Goal: Task Accomplishment & Management: Manage account settings

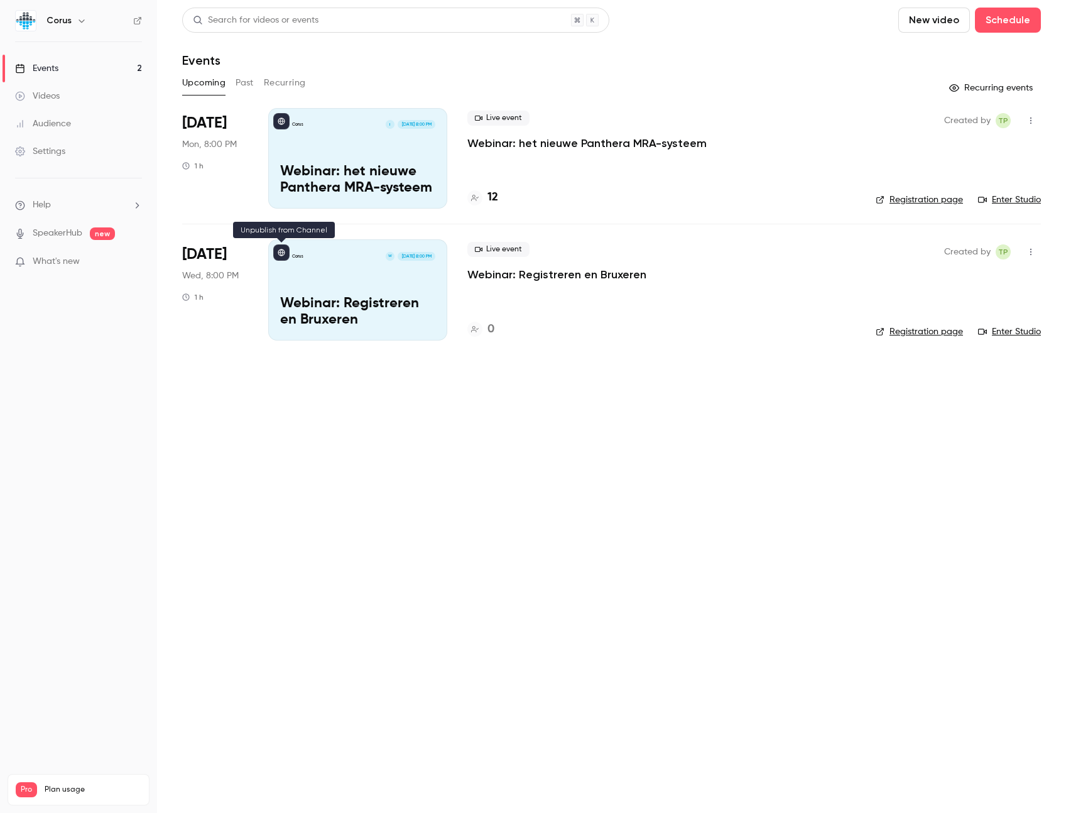
click at [280, 256] on icon at bounding box center [282, 253] width 8 height 8
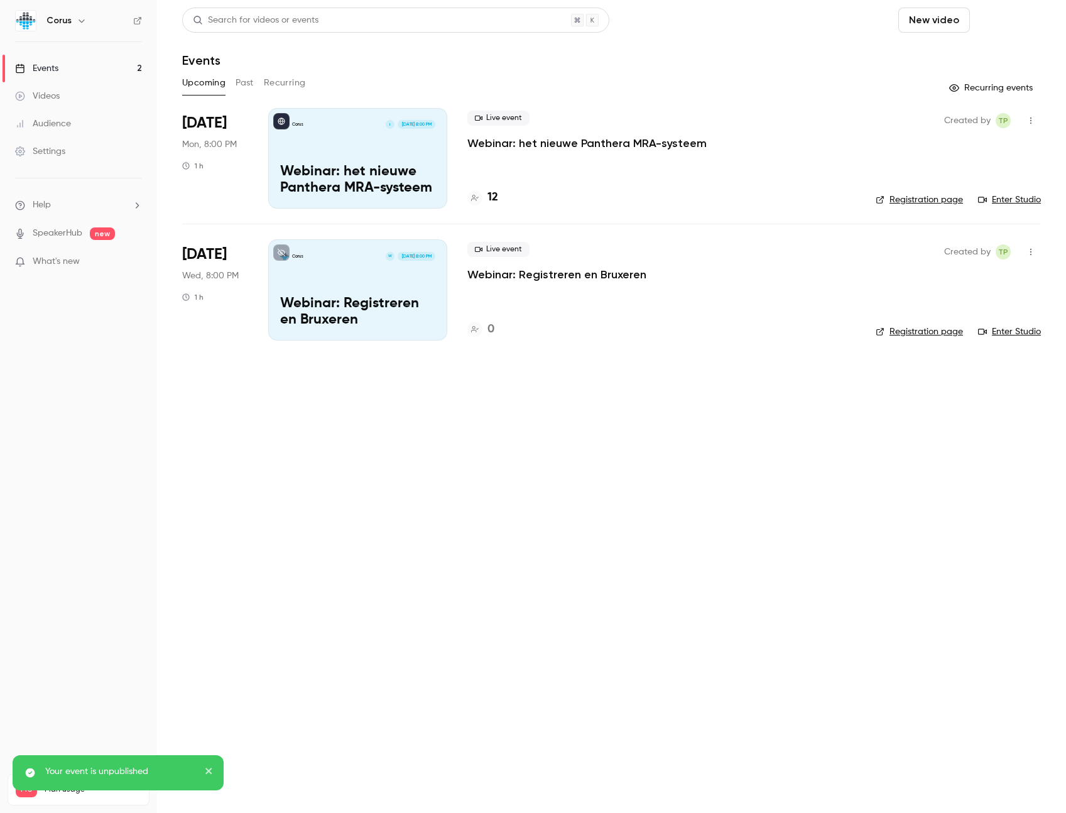
click at [993, 21] on button "Schedule" at bounding box center [1008, 20] width 66 height 25
click at [969, 51] on div "One time event" at bounding box center [983, 54] width 96 height 13
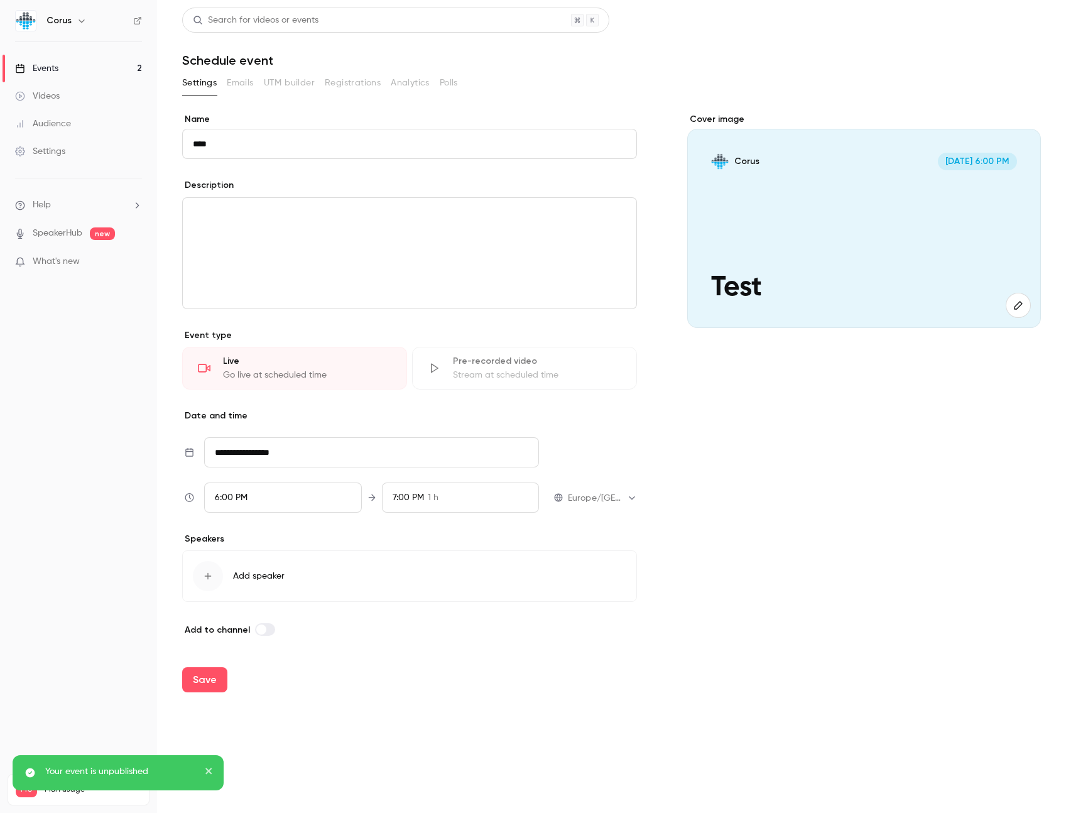
type input "****"
click at [483, 245] on div "editor" at bounding box center [410, 253] width 454 height 111
click at [280, 457] on input "**********" at bounding box center [371, 452] width 335 height 30
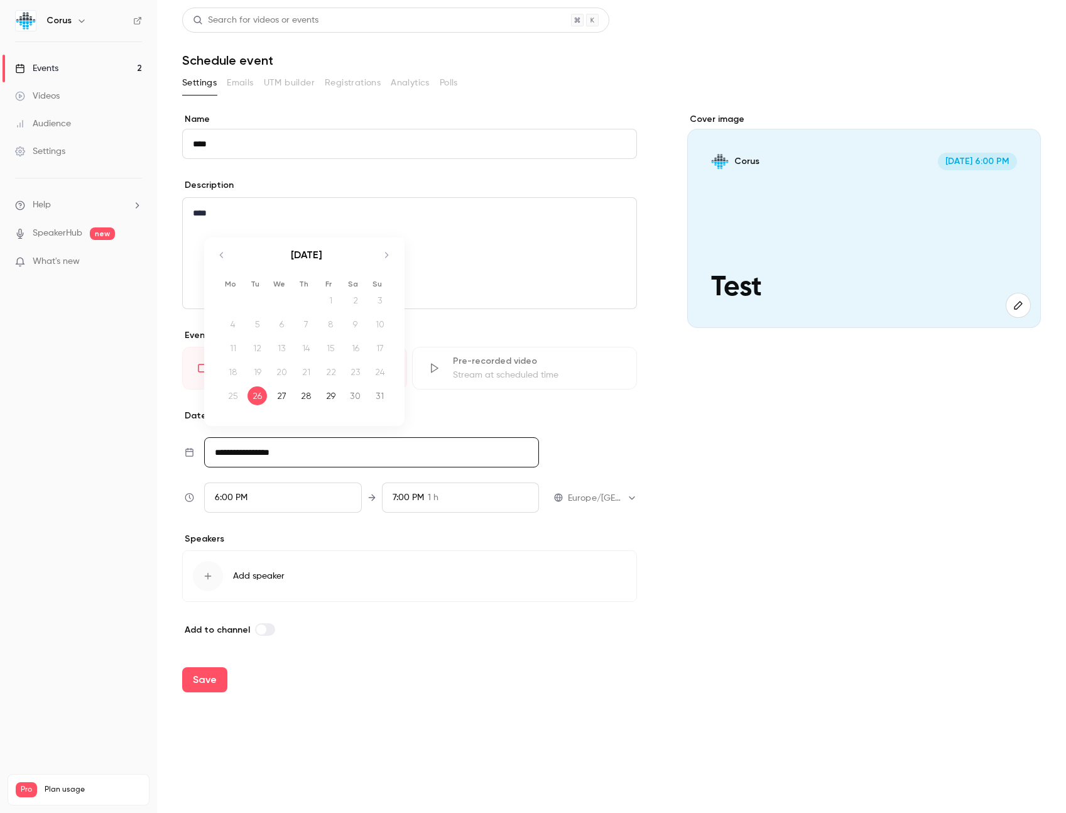
click at [278, 395] on div "27" at bounding box center [281, 395] width 19 height 19
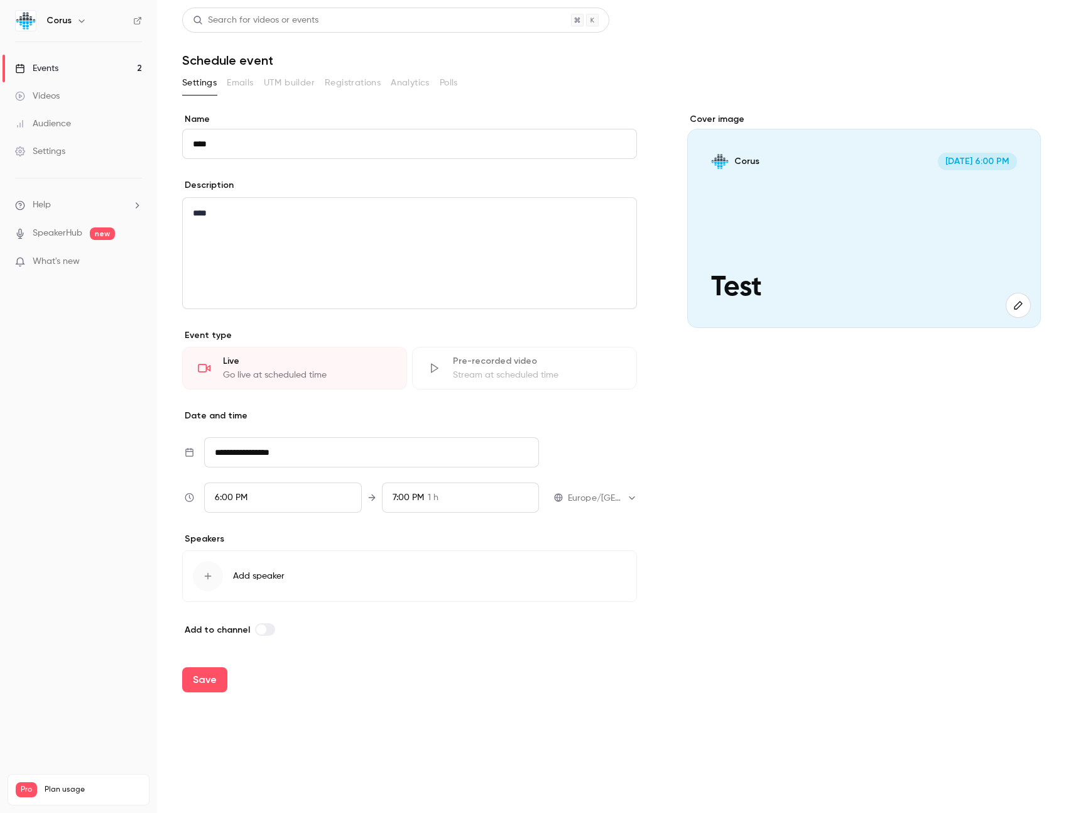
click at [266, 505] on div "6:00 PM" at bounding box center [282, 498] width 157 height 30
click at [271, 290] on div "12:00 PM" at bounding box center [283, 286] width 136 height 13
click at [410, 448] on div at bounding box center [533, 406] width 1066 height 813
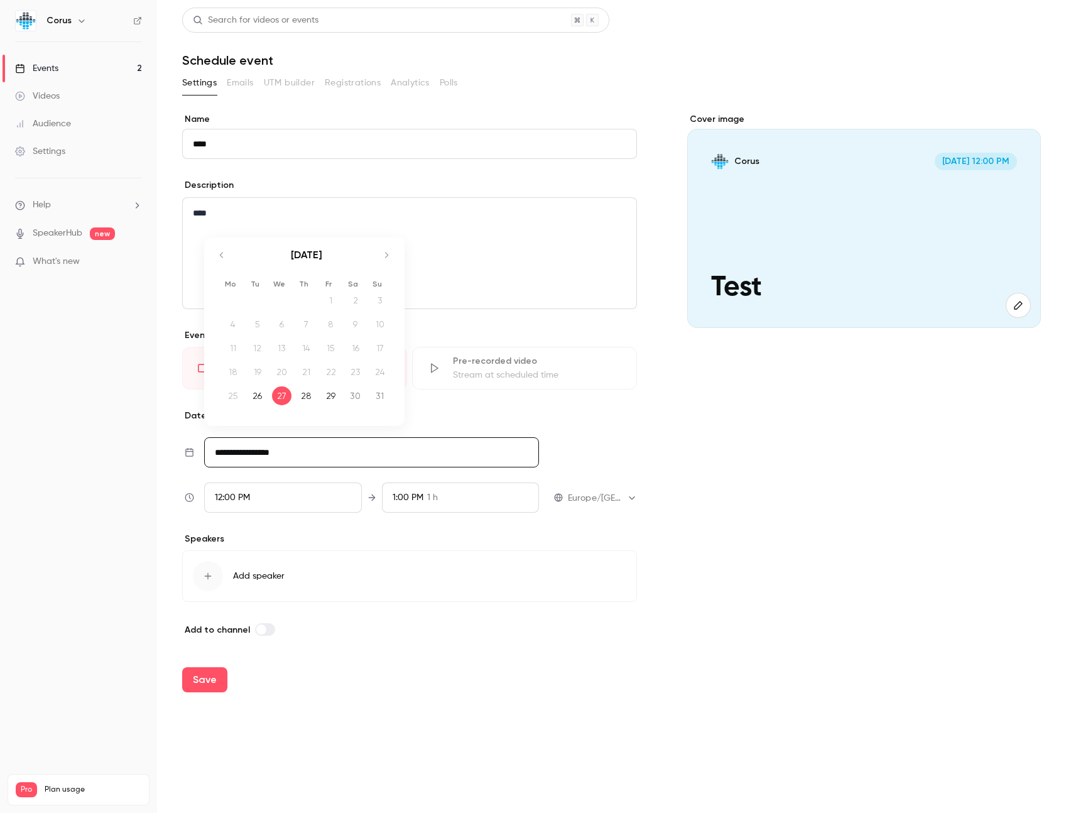
click at [371, 456] on input "**********" at bounding box center [371, 452] width 335 height 30
click at [305, 400] on div "28" at bounding box center [306, 395] width 19 height 19
type input "**********"
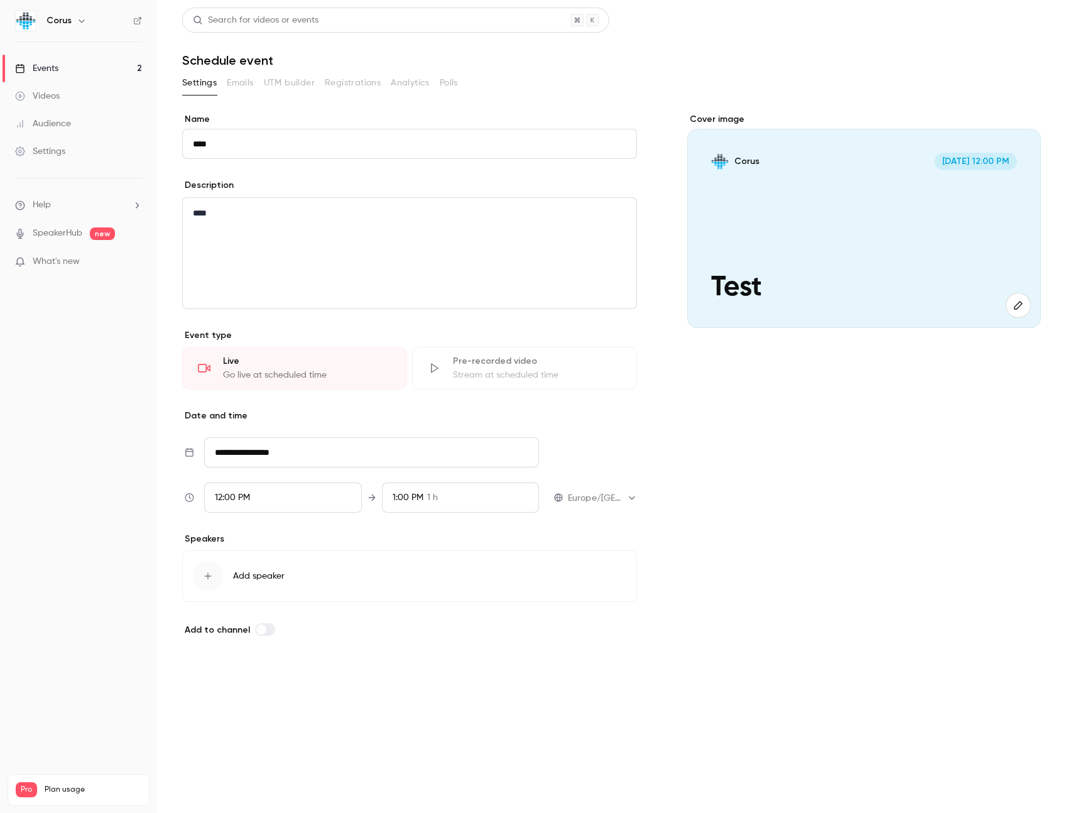
click at [199, 678] on button "Save" at bounding box center [204, 679] width 45 height 25
type input "**********"
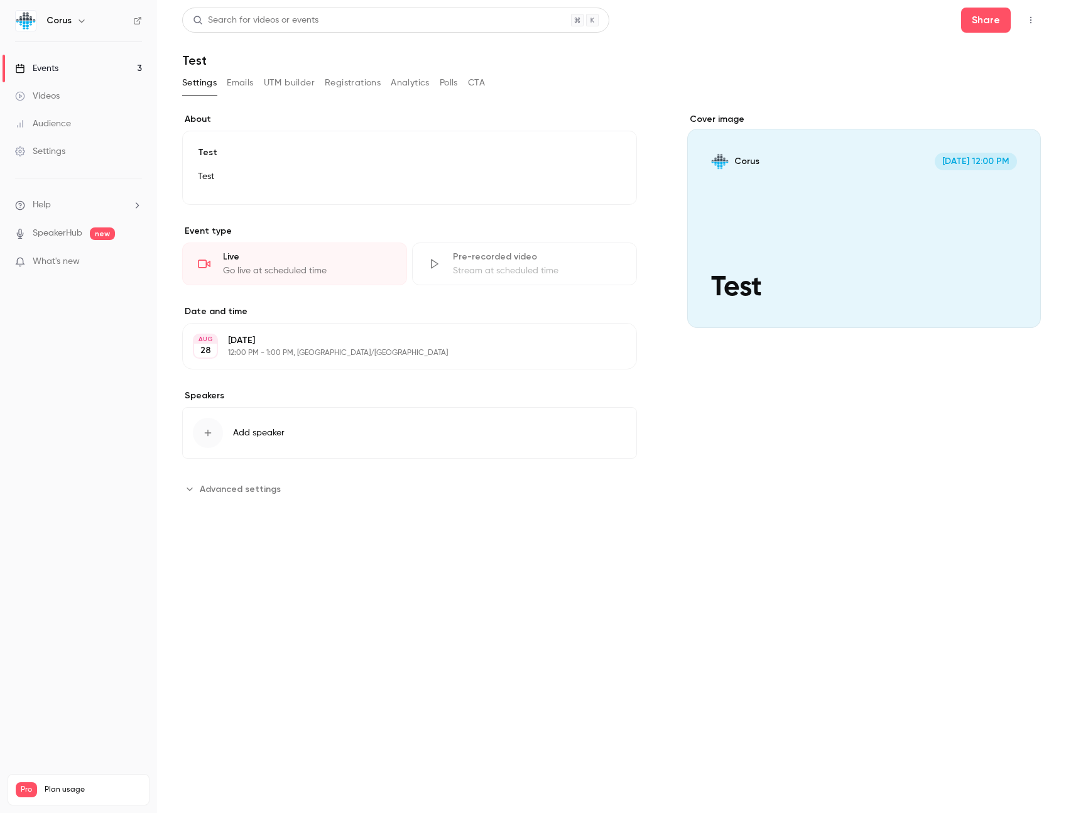
click at [1028, 16] on icon "button" at bounding box center [1031, 20] width 10 height 9
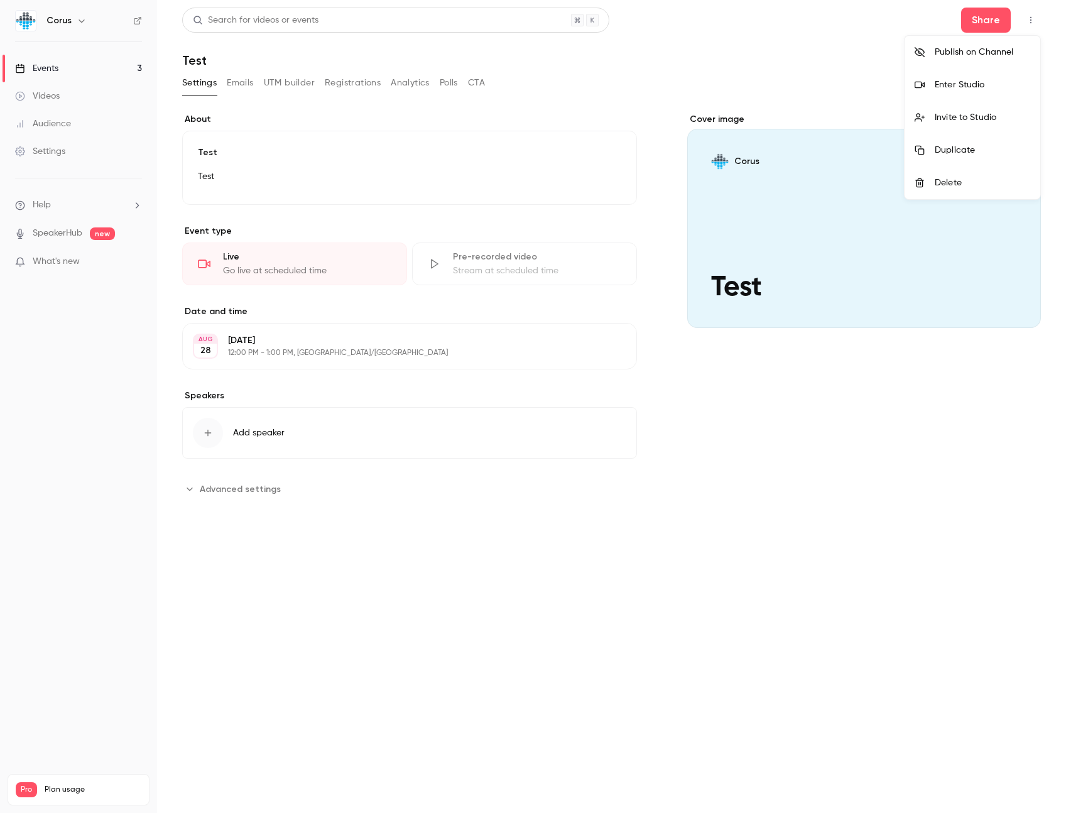
click at [963, 126] on li "Invite to Studio" at bounding box center [973, 117] width 136 height 33
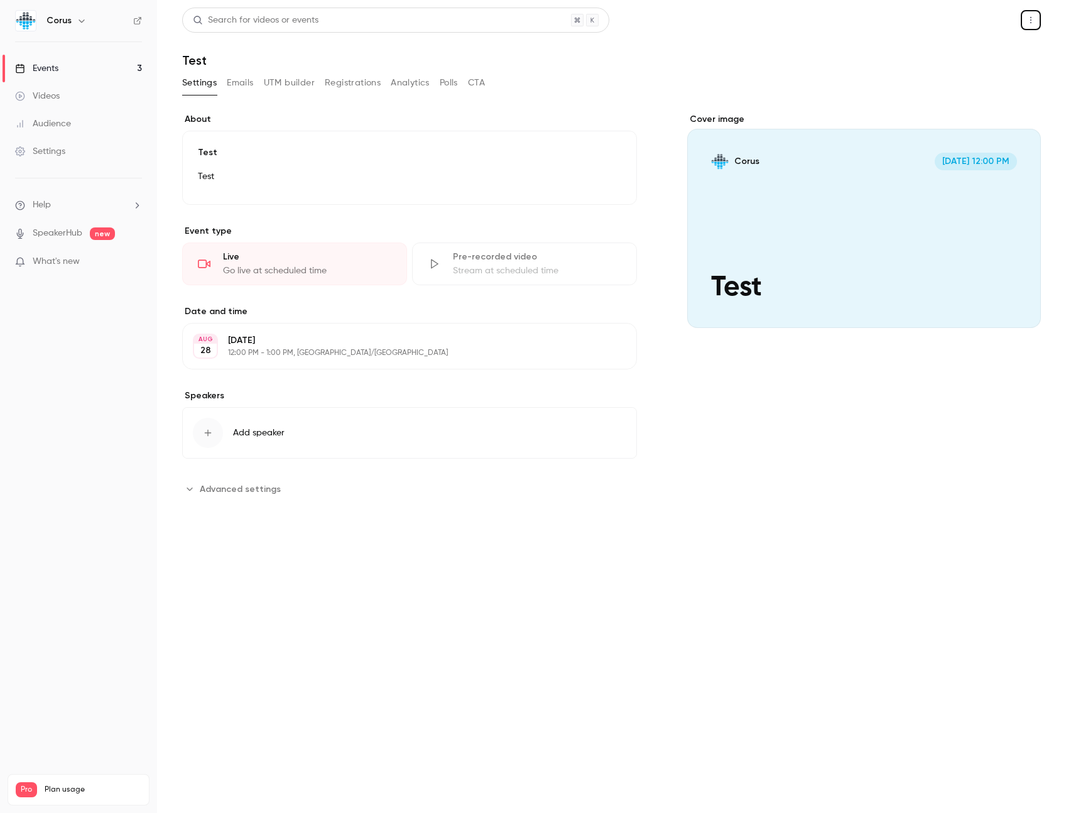
click at [998, 14] on button "Share" at bounding box center [986, 20] width 50 height 25
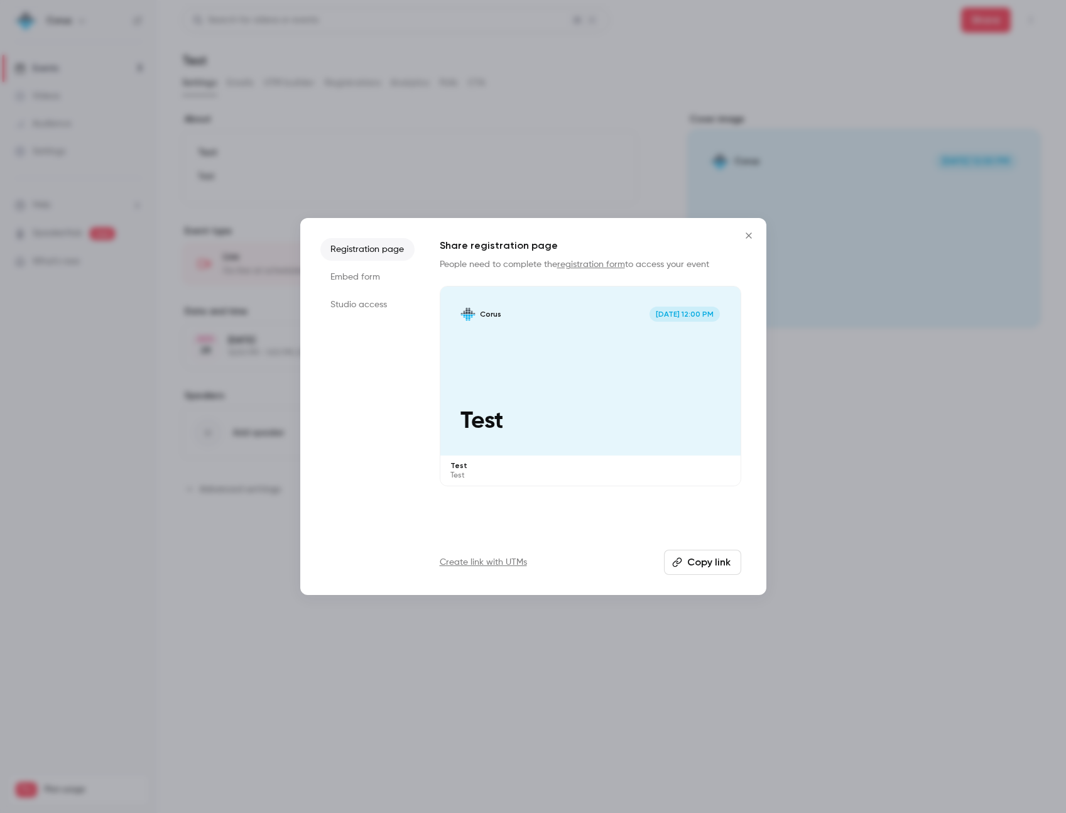
click at [870, 125] on div at bounding box center [533, 406] width 1066 height 813
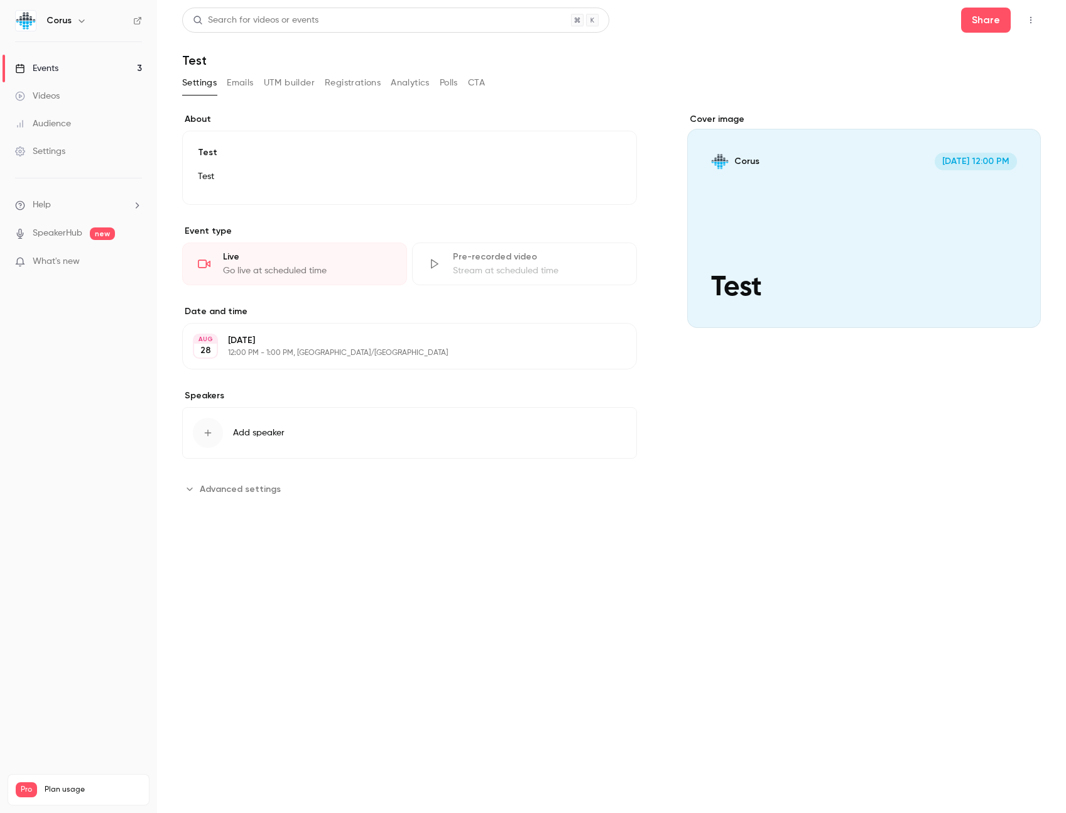
click at [1029, 23] on icon "button" at bounding box center [1031, 20] width 10 height 9
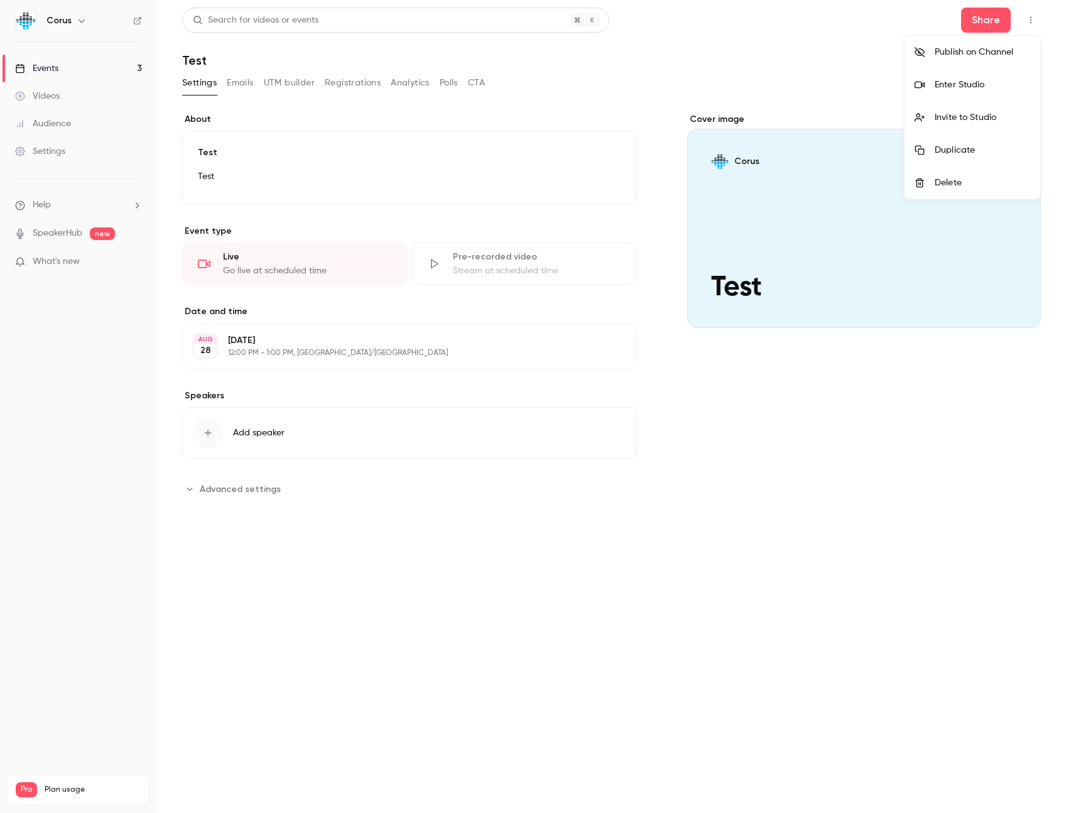
click at [607, 232] on div at bounding box center [533, 406] width 1066 height 813
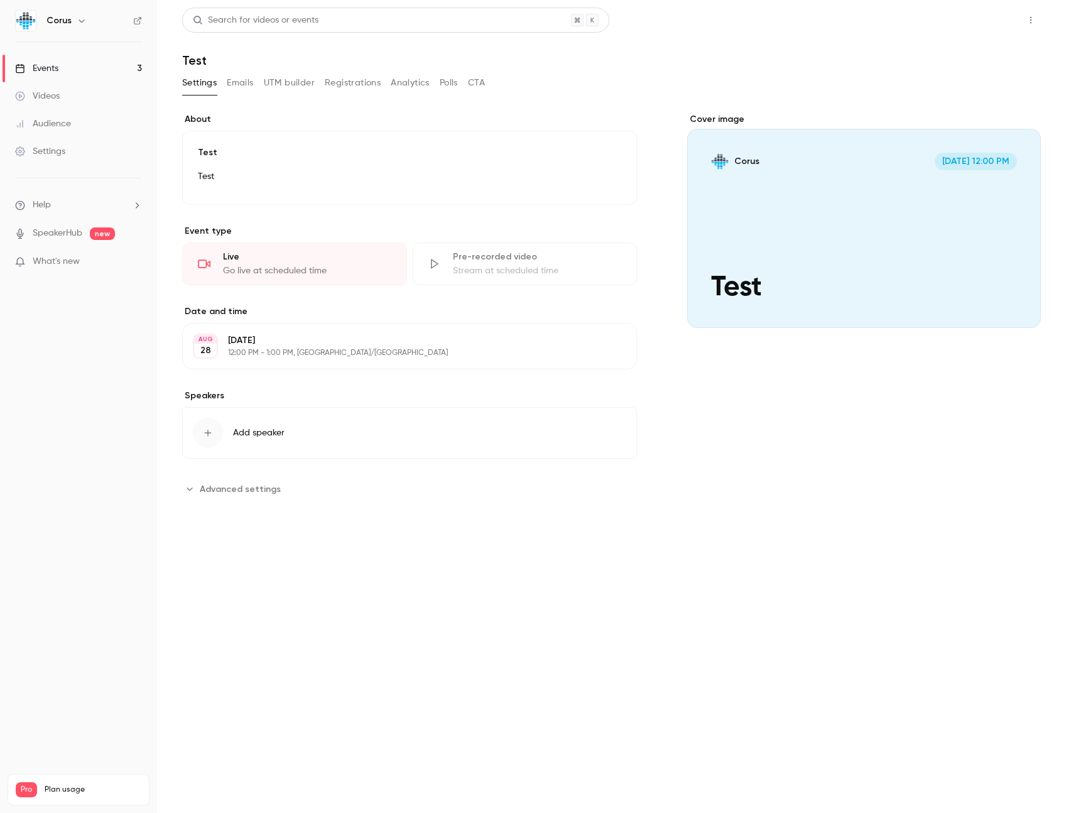
click at [980, 18] on button "Share" at bounding box center [986, 20] width 50 height 25
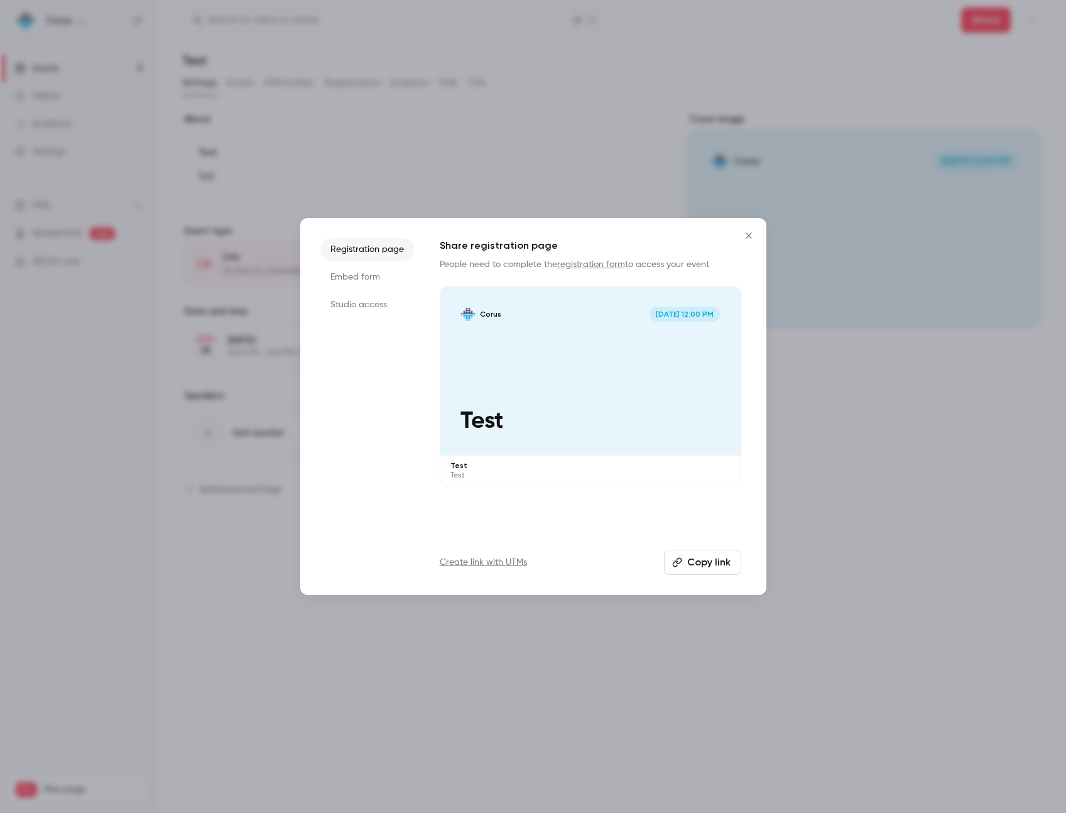
click at [351, 316] on ul "Registration page Embed form Studio access" at bounding box center [367, 406] width 94 height 337
click at [347, 307] on li "Studio access" at bounding box center [367, 304] width 94 height 23
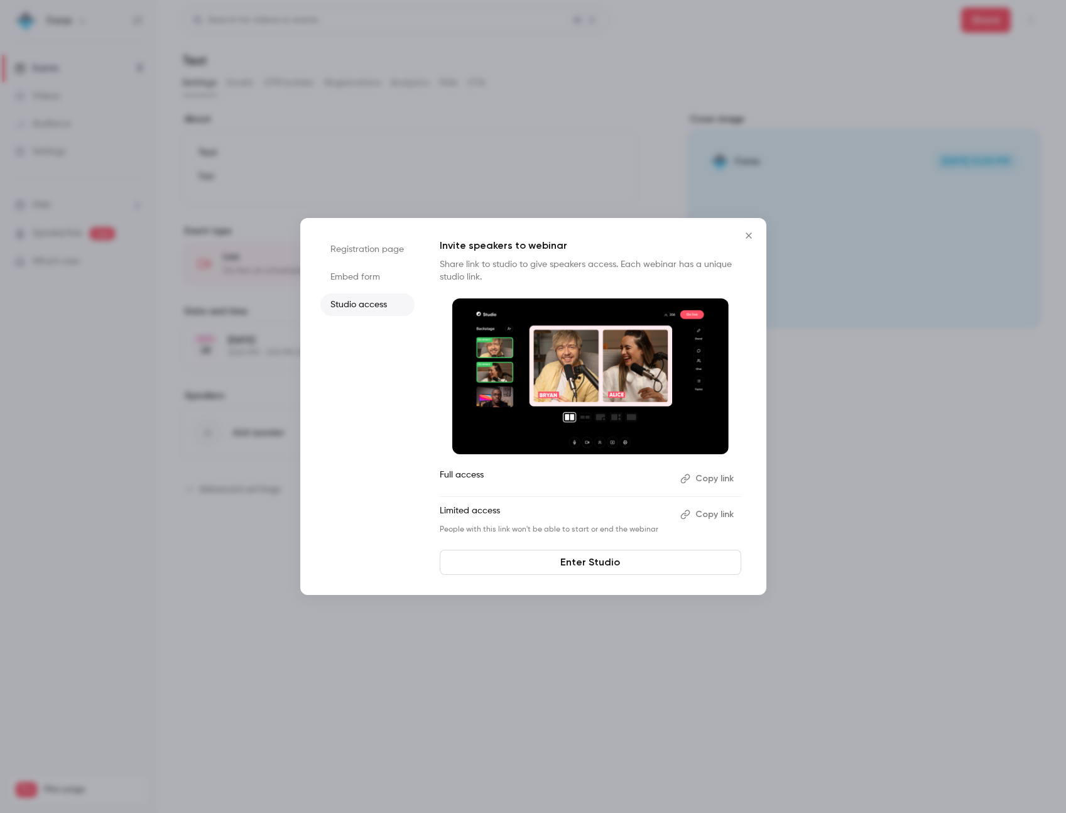
click at [209, 195] on div at bounding box center [533, 406] width 1066 height 813
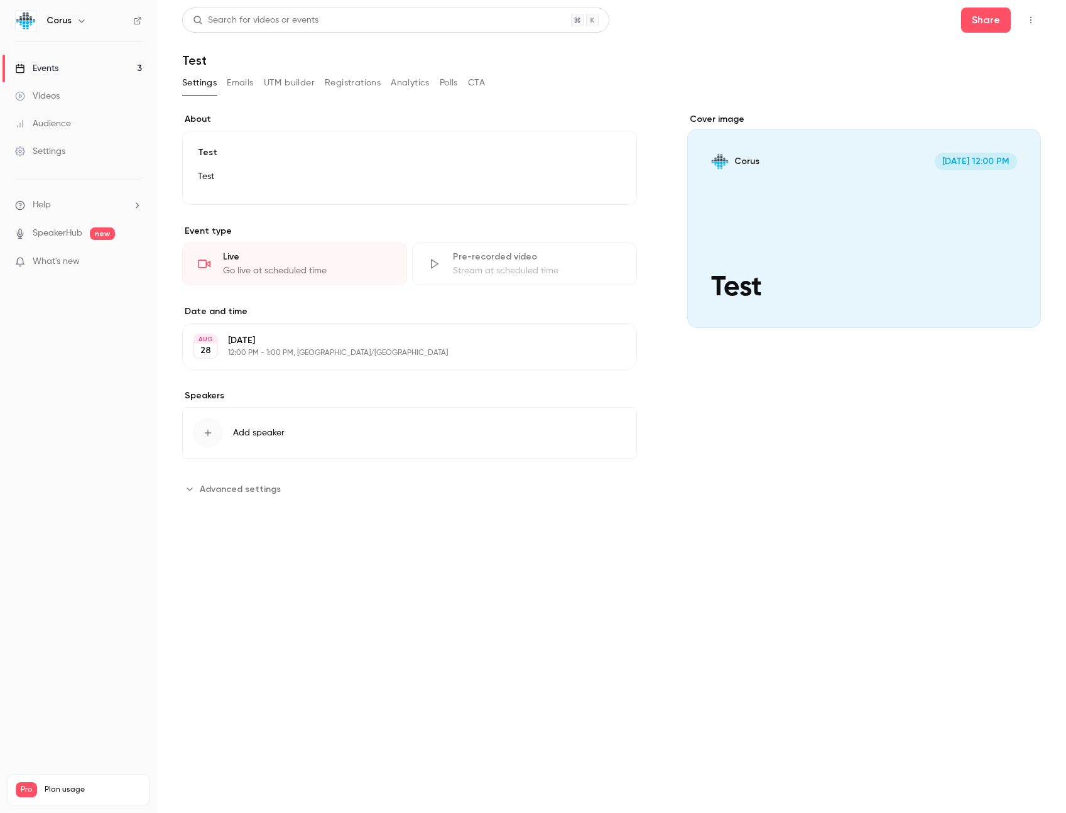
drag, startPoint x: 209, startPoint y: 195, endPoint x: 176, endPoint y: 195, distance: 33.3
click at [203, 195] on div "Test Test Edit" at bounding box center [409, 168] width 455 height 74
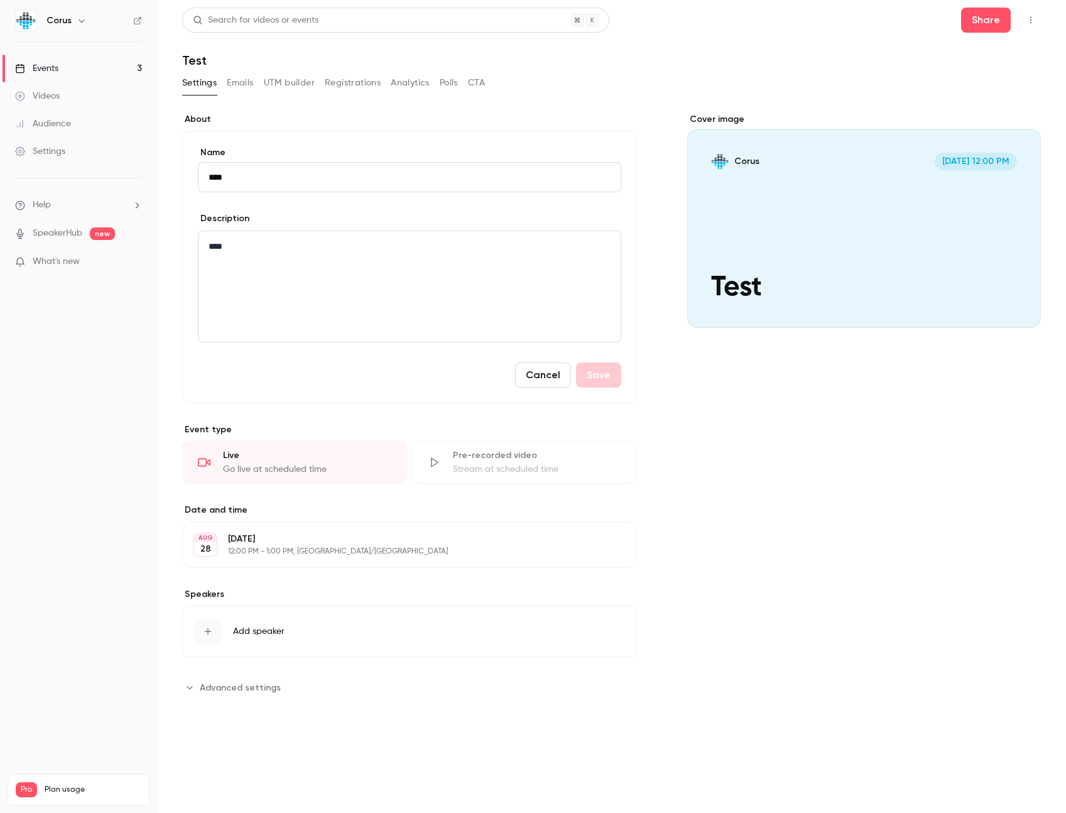
click at [74, 89] on link "Videos" at bounding box center [78, 96] width 157 height 28
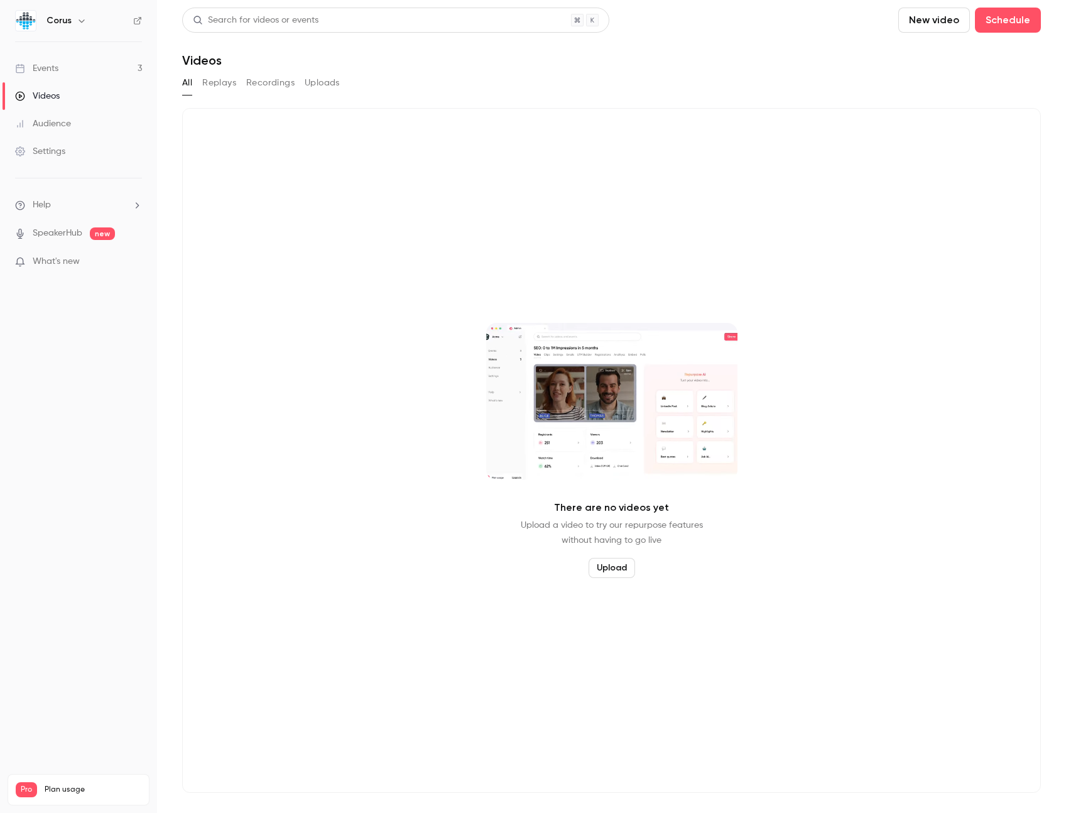
click at [63, 65] on link "Events 3" at bounding box center [78, 69] width 157 height 28
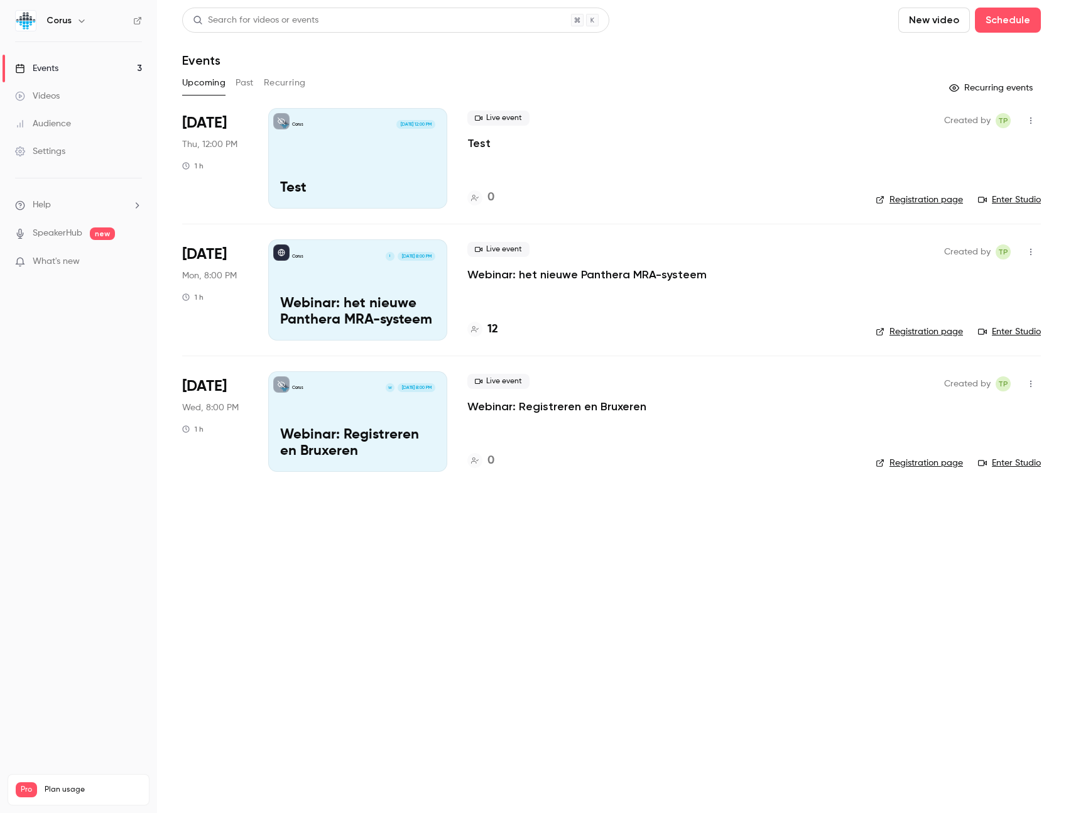
click at [611, 276] on p "Webinar: het nieuwe Panthera MRA-systeem" at bounding box center [586, 274] width 239 height 15
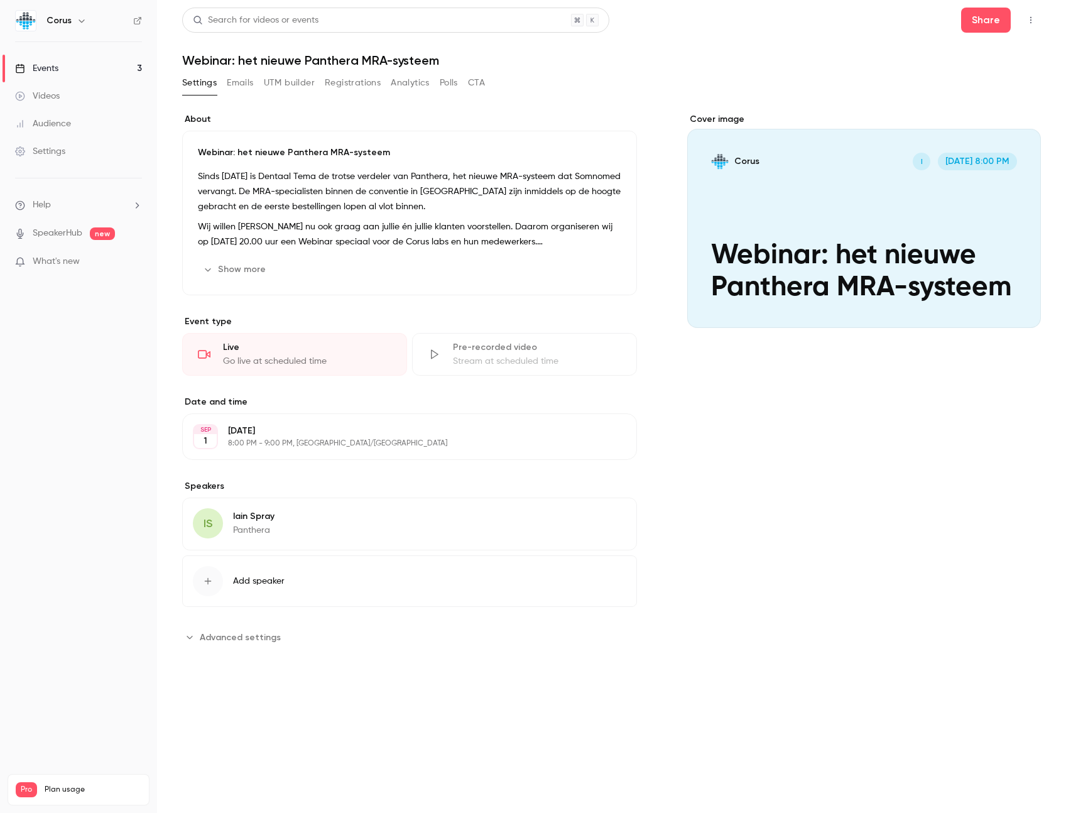
click at [1036, 18] on button "button" at bounding box center [1031, 20] width 20 height 20
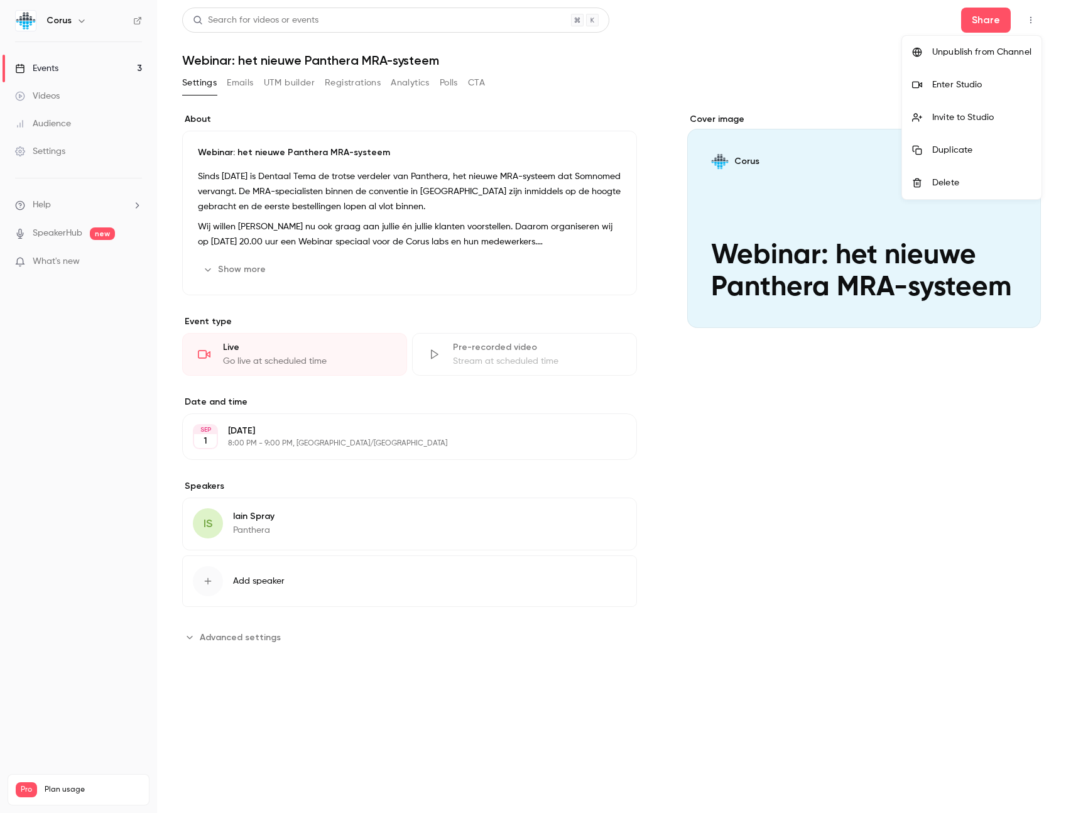
click at [946, 122] on div "Invite to Studio" at bounding box center [981, 117] width 99 height 13
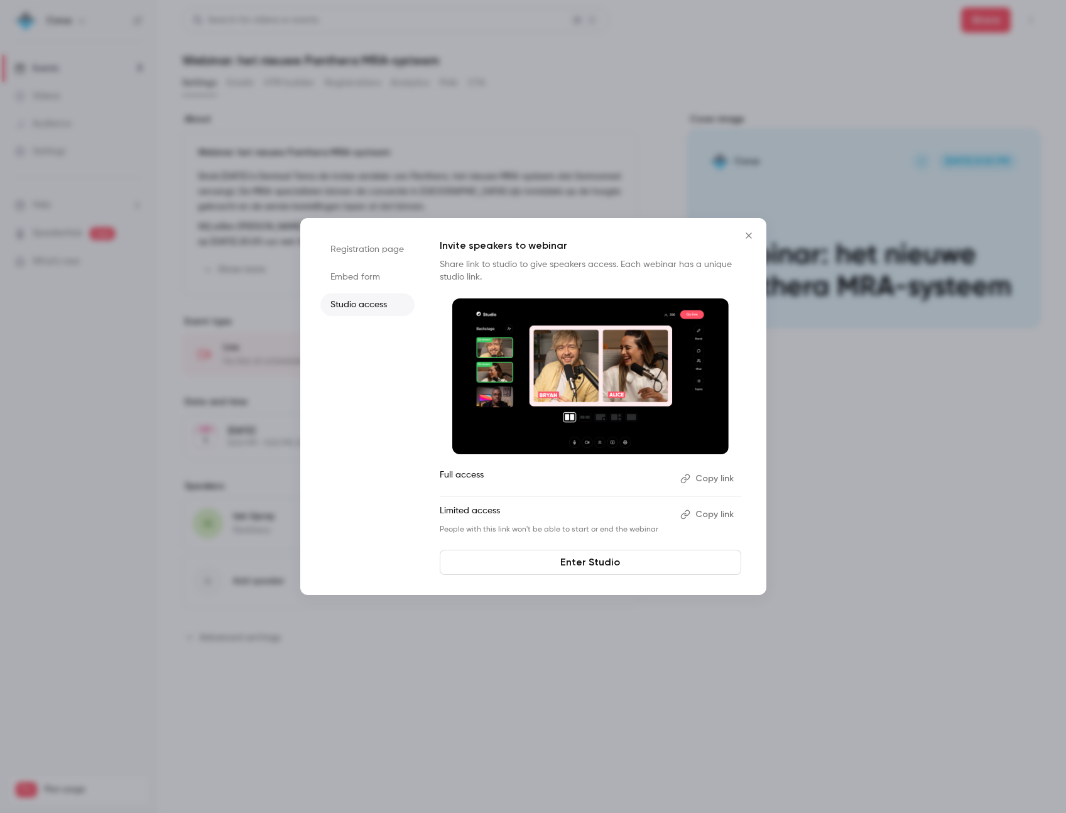
click at [572, 558] on link "Enter Studio" at bounding box center [591, 562] width 302 height 25
click at [697, 478] on button "Copy link" at bounding box center [708, 479] width 66 height 20
click at [452, 300] on div at bounding box center [590, 378] width 276 height 160
click at [430, 142] on div at bounding box center [533, 406] width 1066 height 813
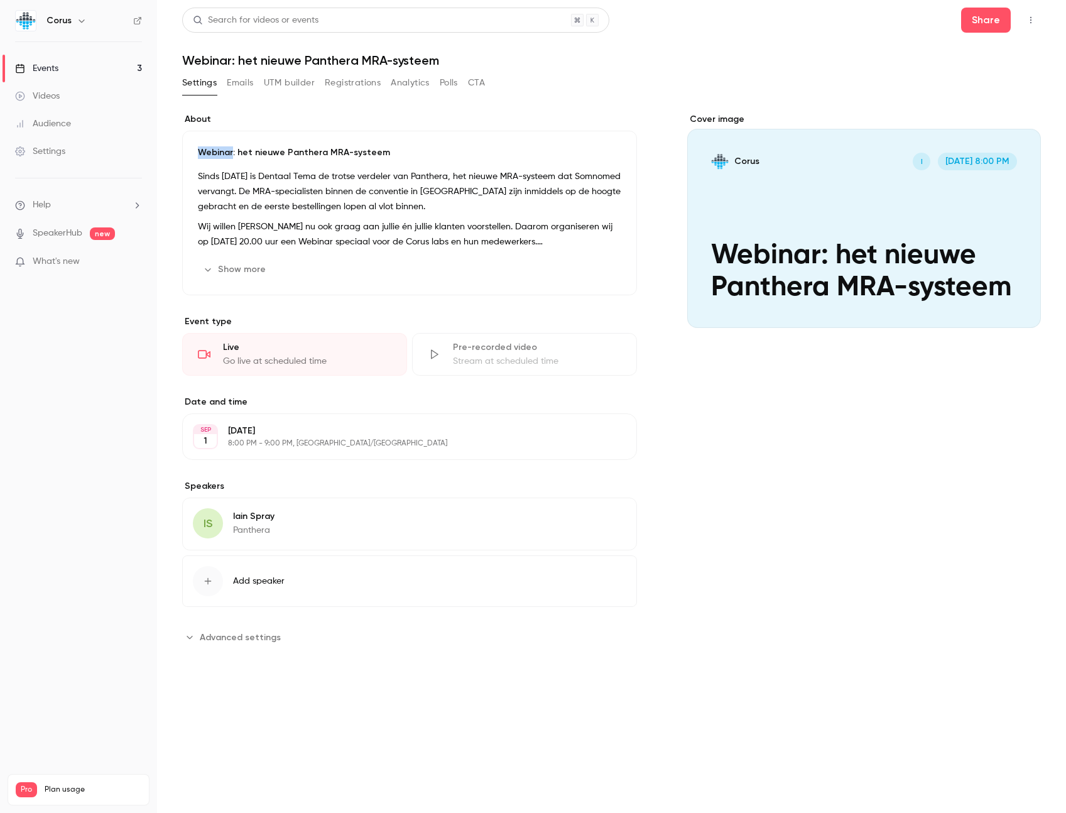
click at [430, 142] on div "Webinar: het nieuwe Panthera MRA-systeem Sinds [DATE] is Dentaal Tema de trotse…" at bounding box center [409, 213] width 455 height 165
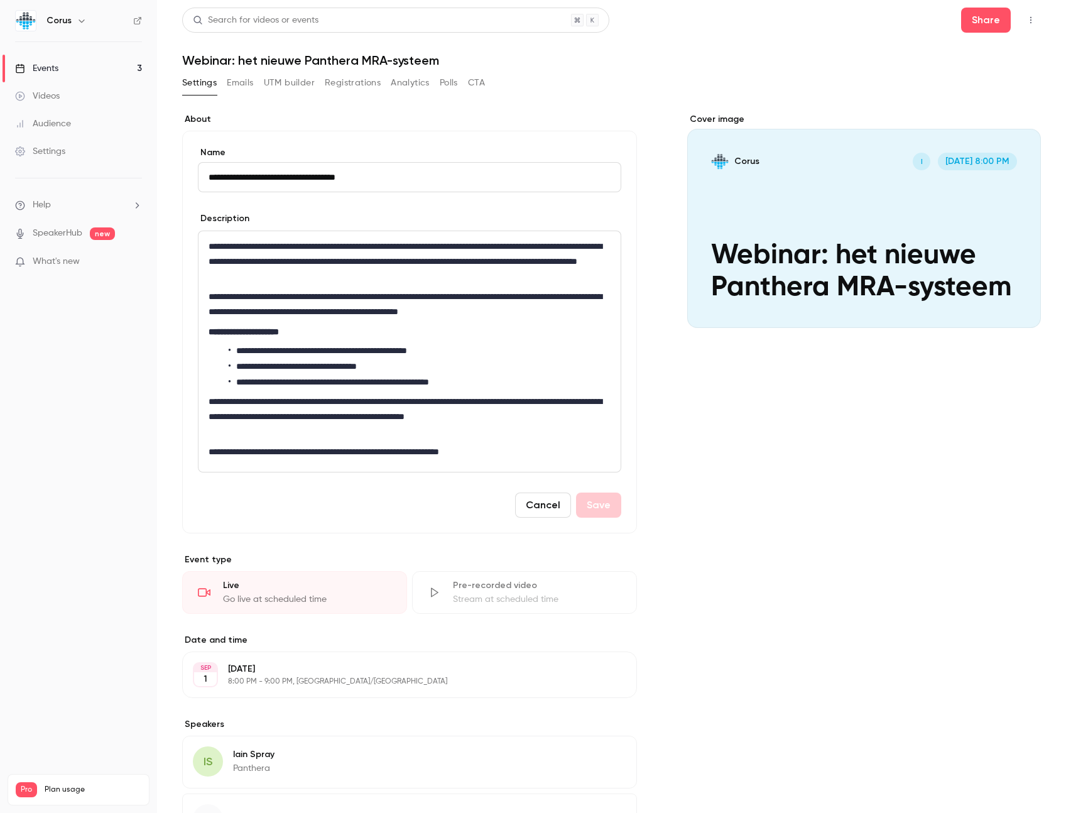
click at [102, 65] on link "Events 3" at bounding box center [78, 69] width 157 height 28
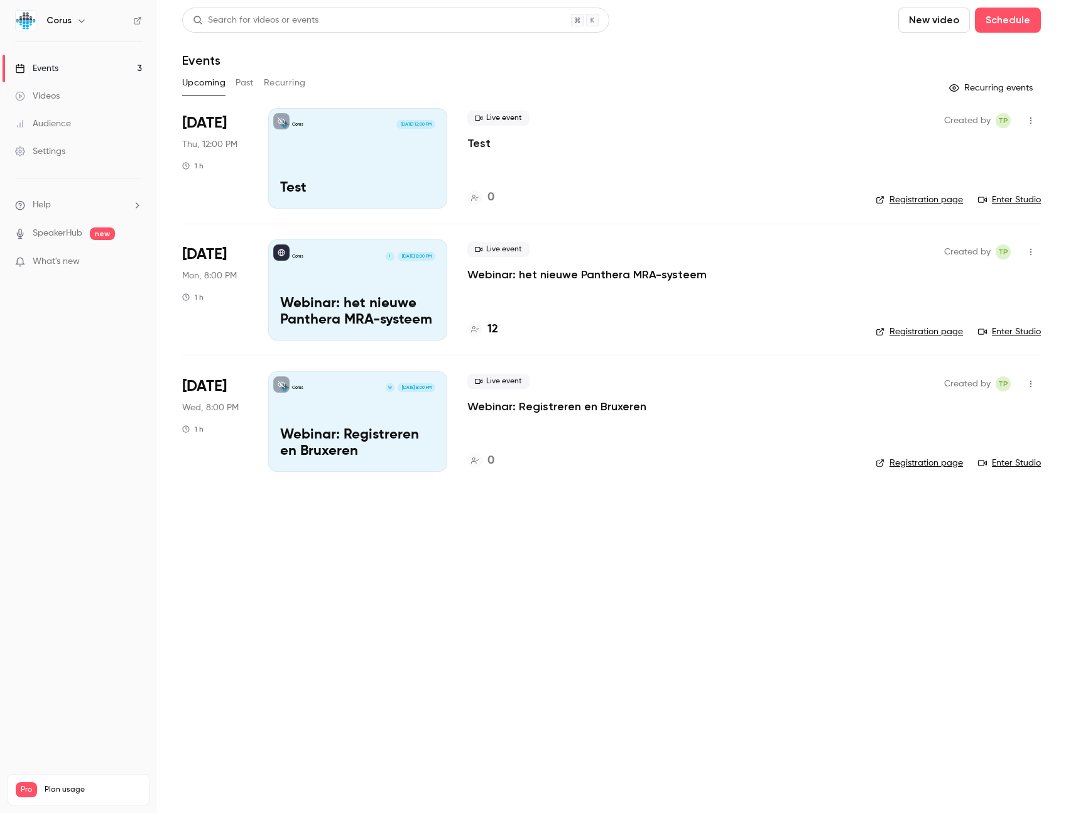
click at [428, 170] on div "Corus [DATE] 12:00 PM Test" at bounding box center [357, 158] width 179 height 101
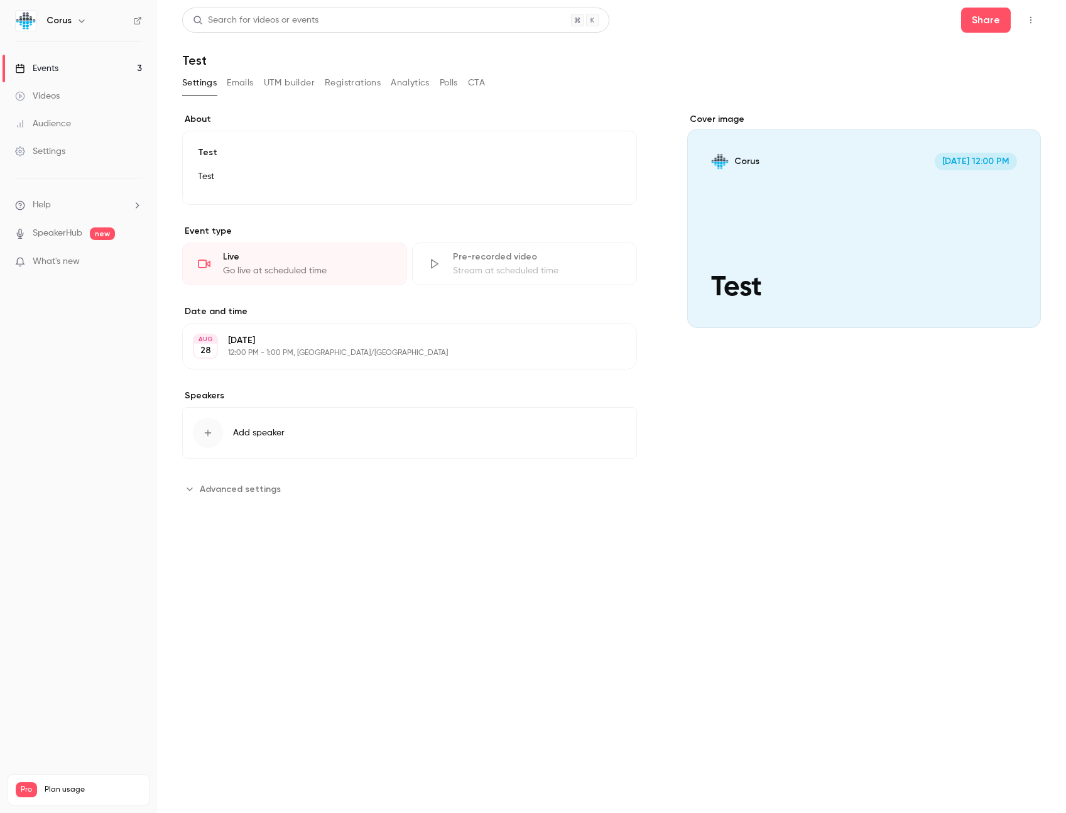
click at [782, 227] on div "Cover image" at bounding box center [864, 220] width 354 height 215
click at [0, 0] on input "Corus [DATE] 12:00 PM Test" at bounding box center [0, 0] width 0 height 0
click at [63, 259] on span "What's new" at bounding box center [56, 261] width 47 height 13
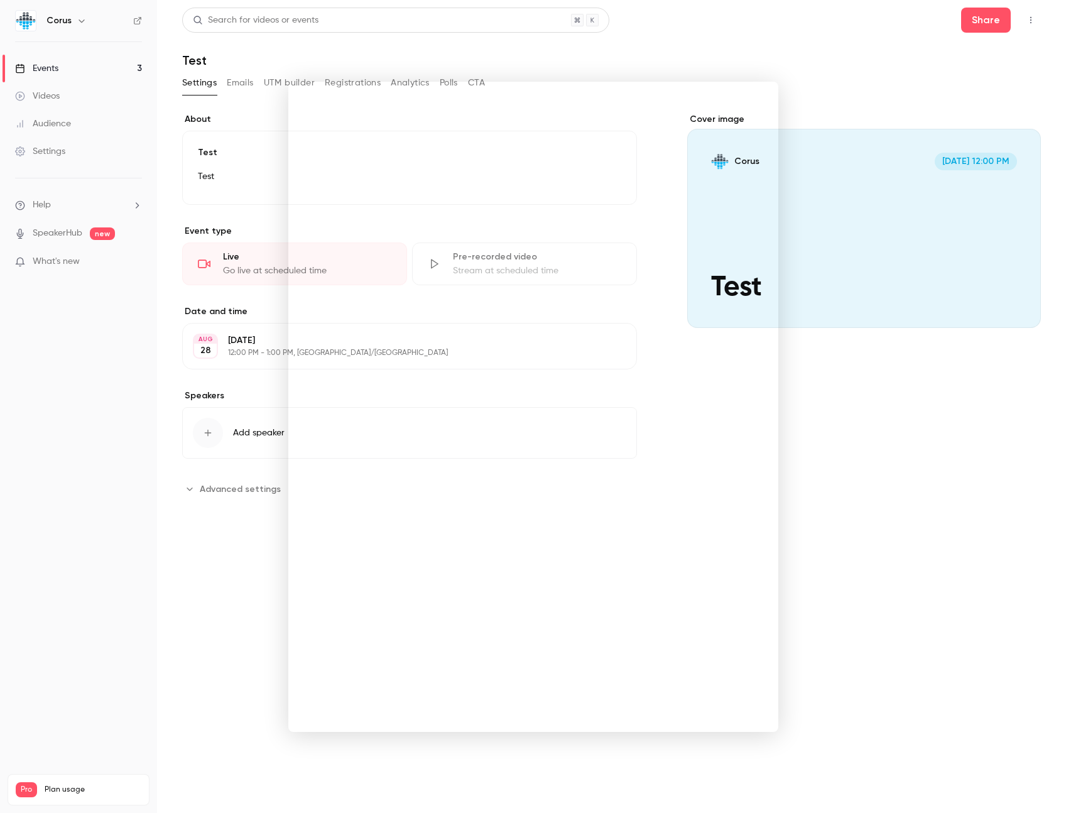
click at [66, 206] on div at bounding box center [533, 406] width 1066 height 813
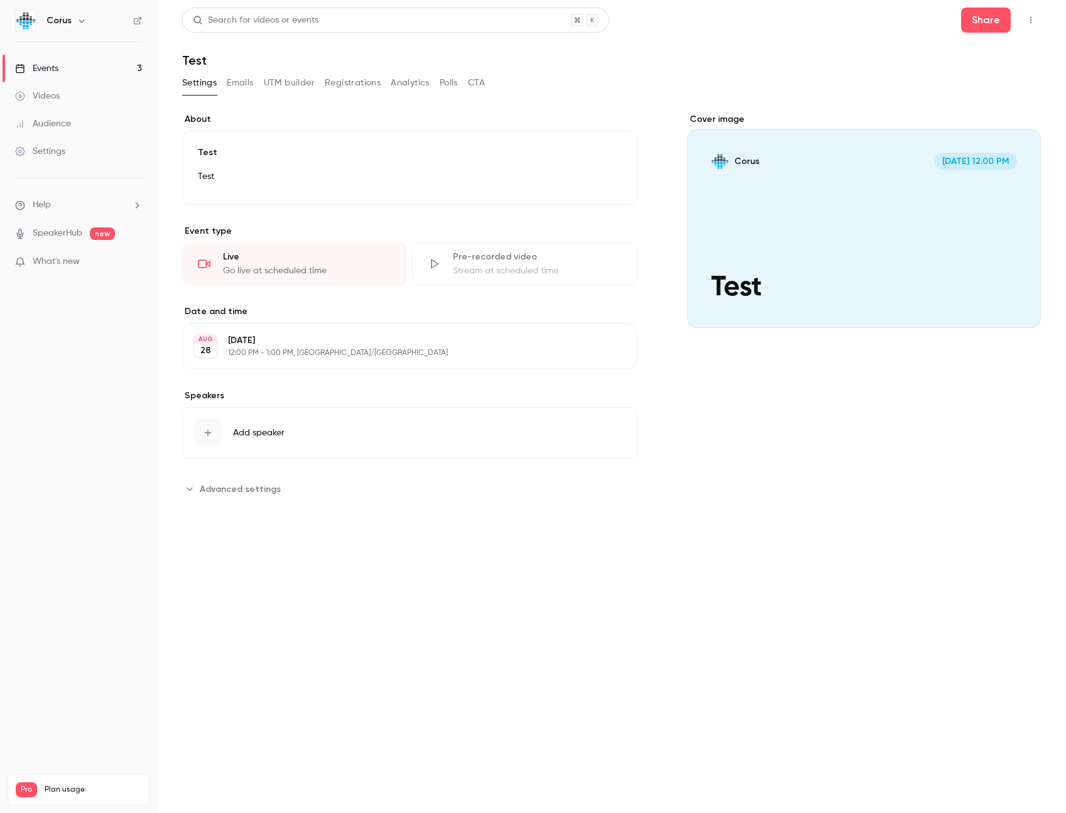
click at [58, 205] on li "Help" at bounding box center [78, 205] width 127 height 13
click at [209, 221] on link "Help center" at bounding box center [232, 229] width 138 height 33
